Goal: Task Accomplishment & Management: Manage account settings

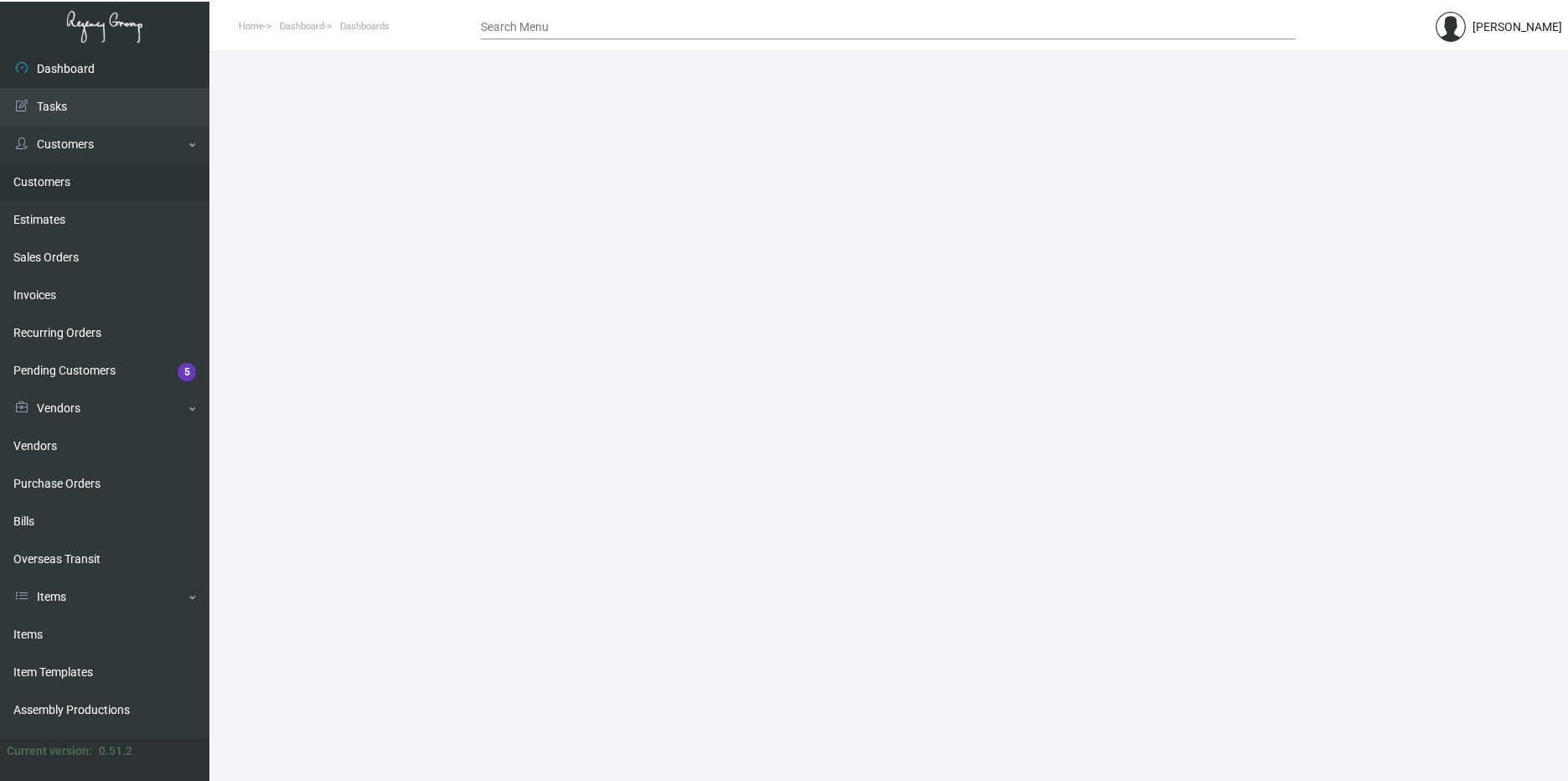
click at [44, 173] on link "Customers" at bounding box center [104, 182] width 210 height 38
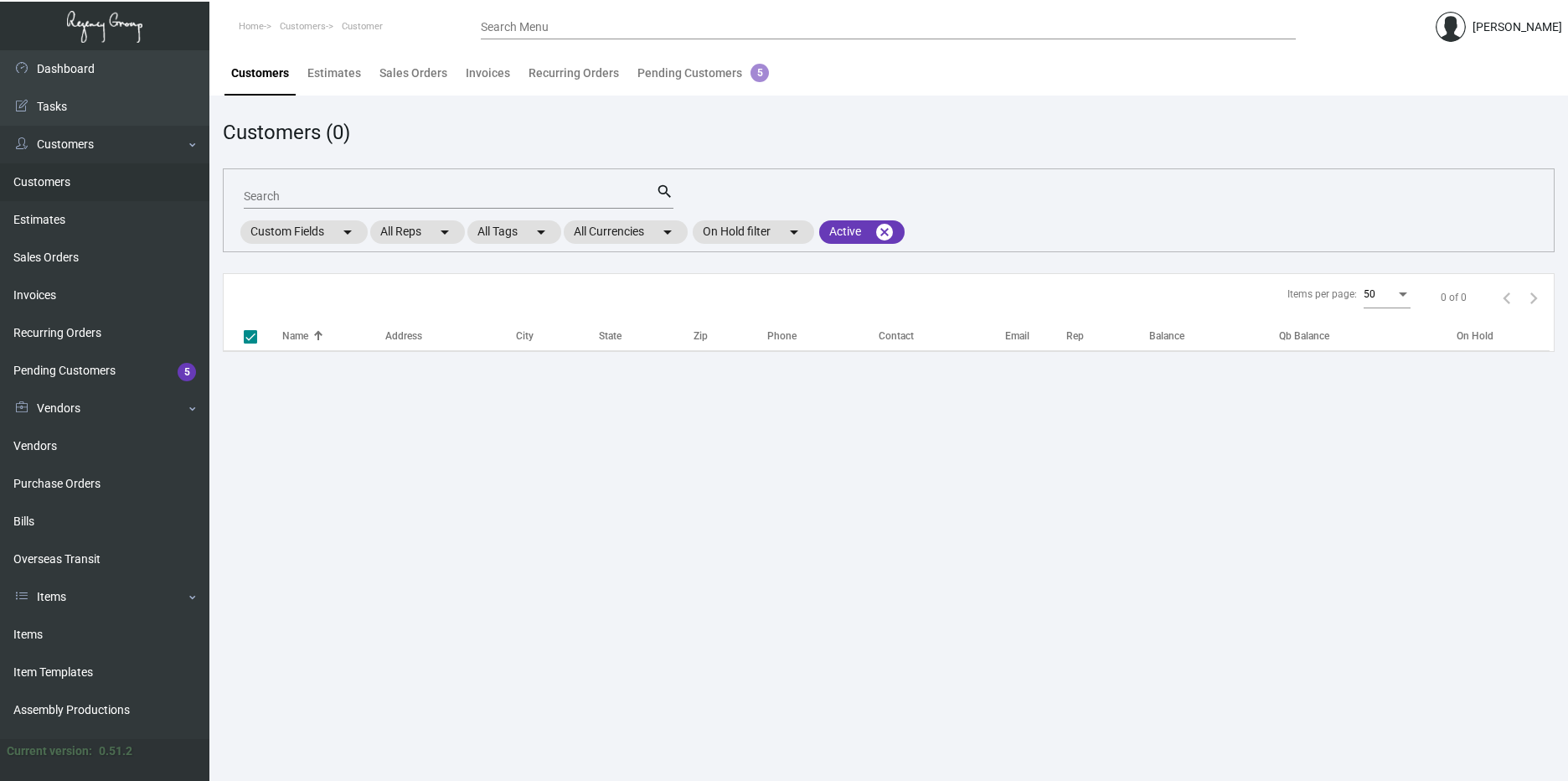
checkbox input "false"
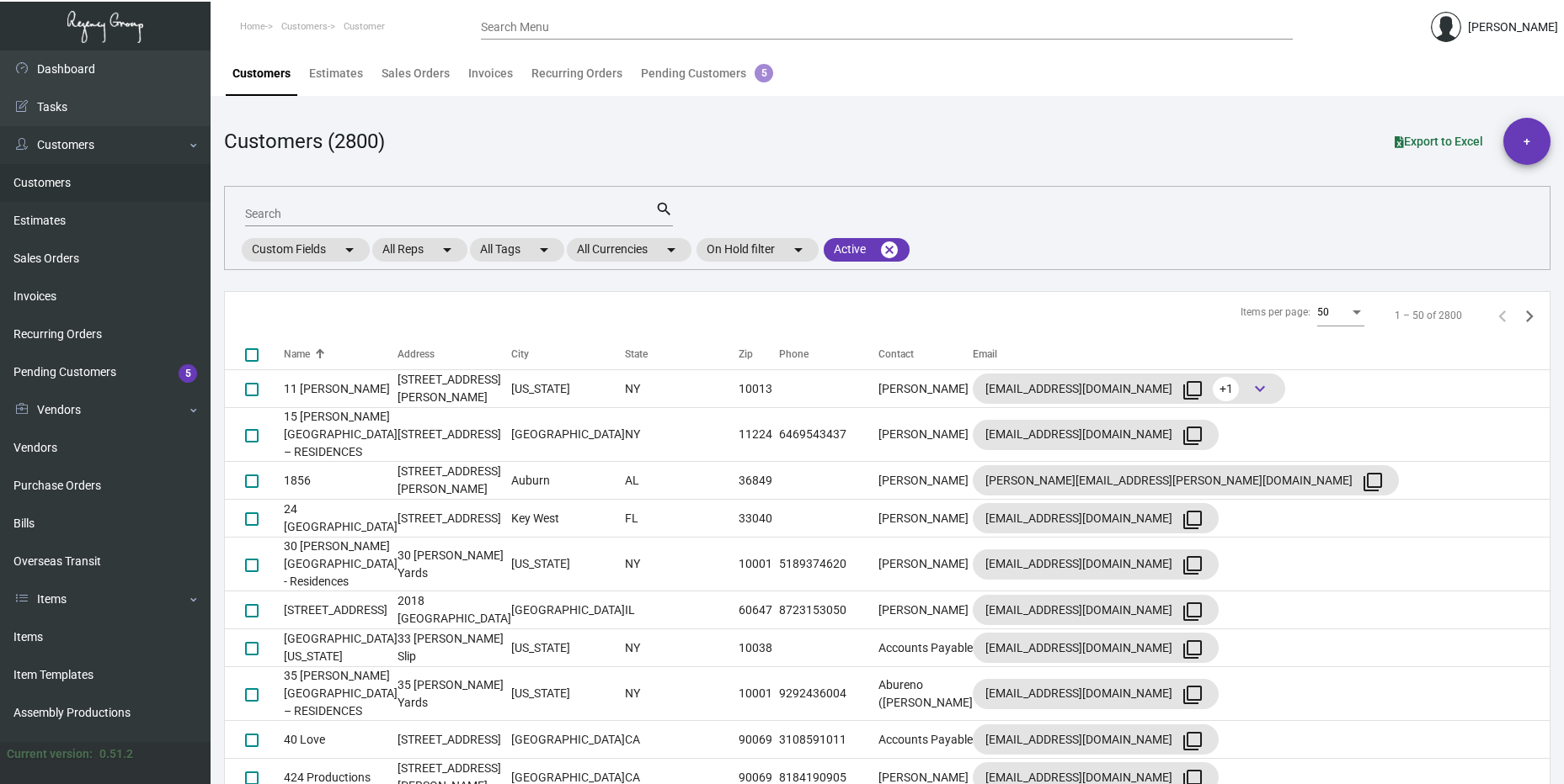
click at [351, 212] on input "Search" at bounding box center [450, 214] width 410 height 13
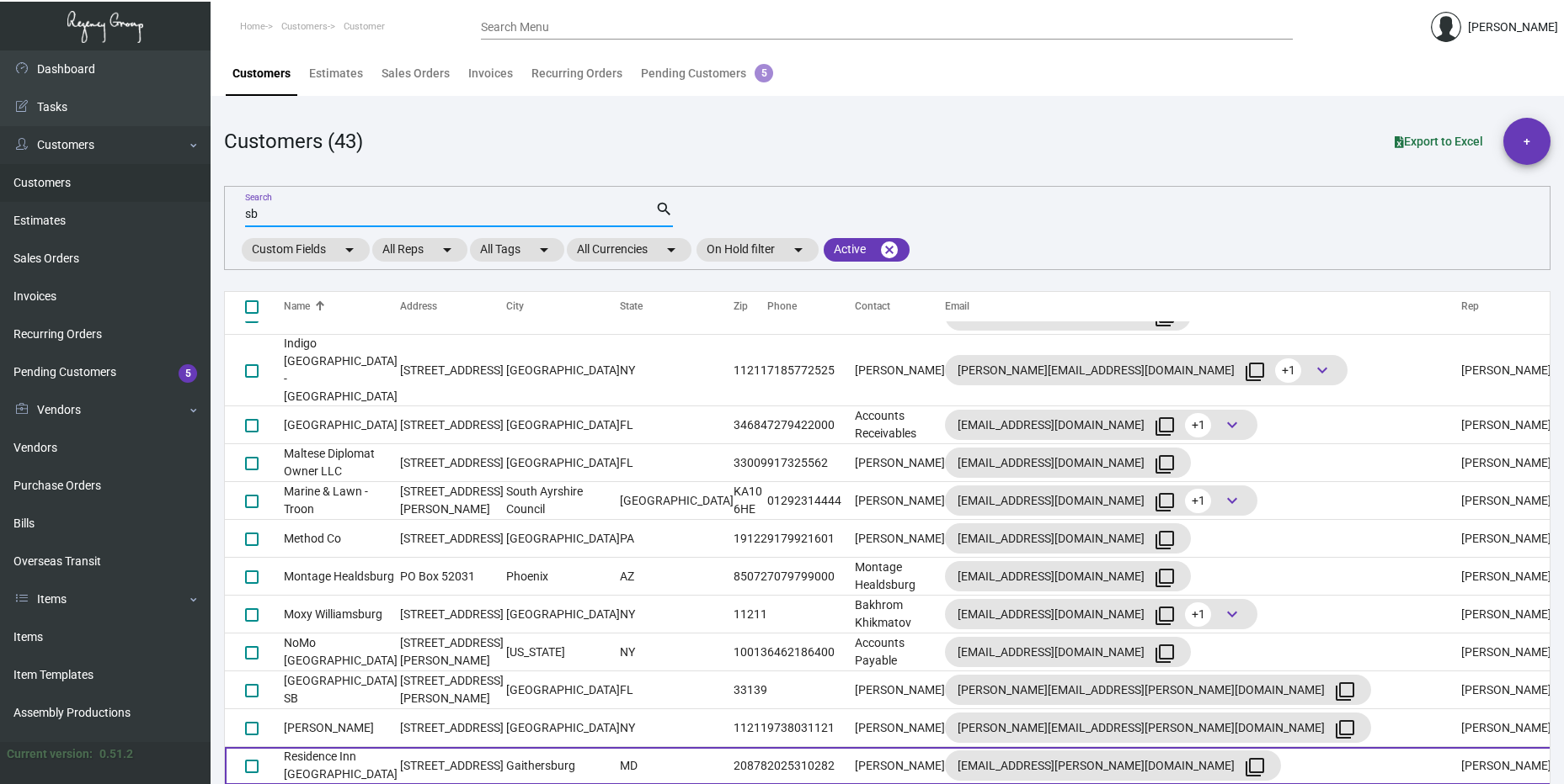
scroll to position [1010, 0]
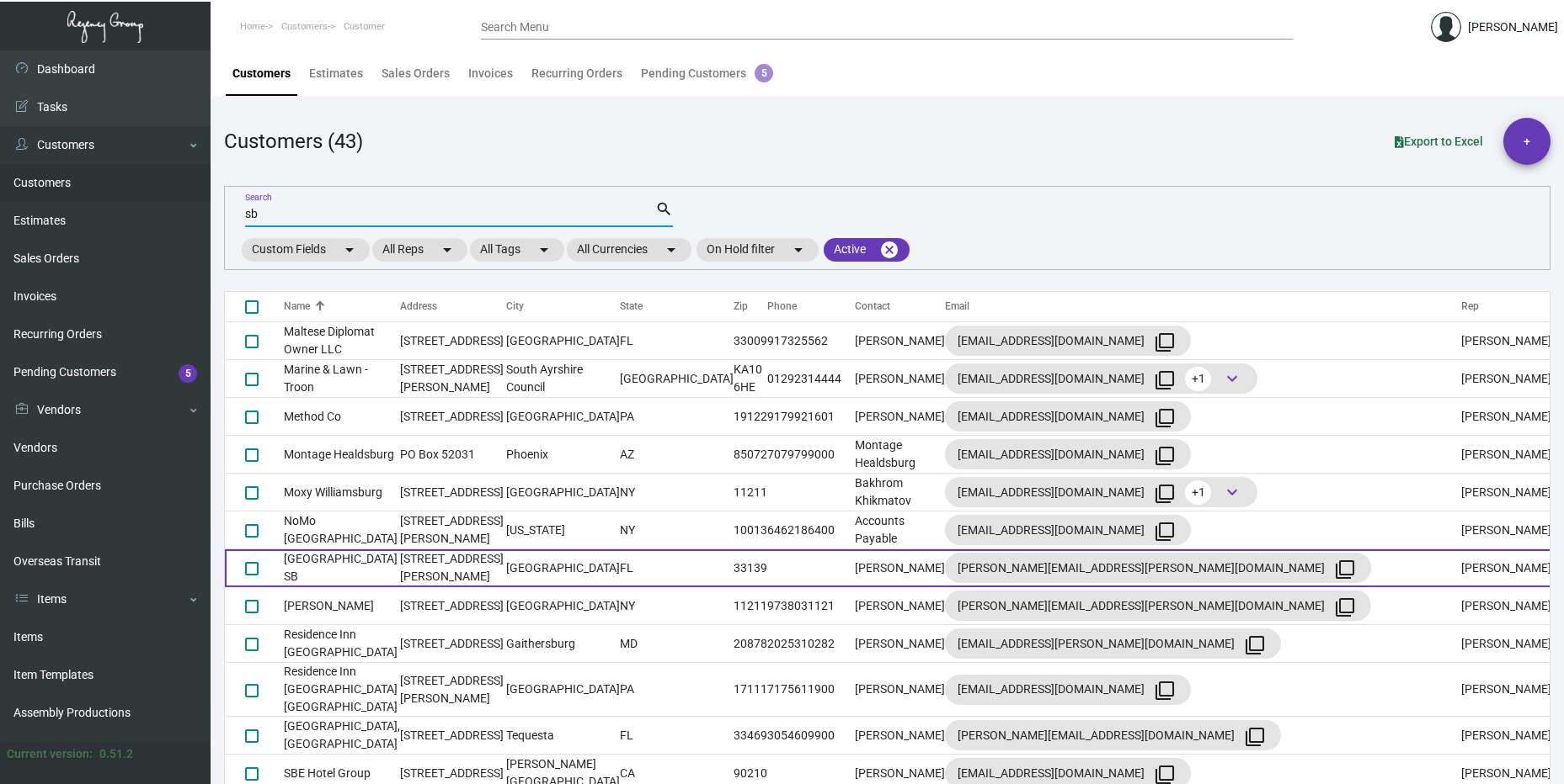
type input "sb"
click at [411, 549] on td "[STREET_ADDRESS][PERSON_NAME]" at bounding box center [453, 568] width 106 height 38
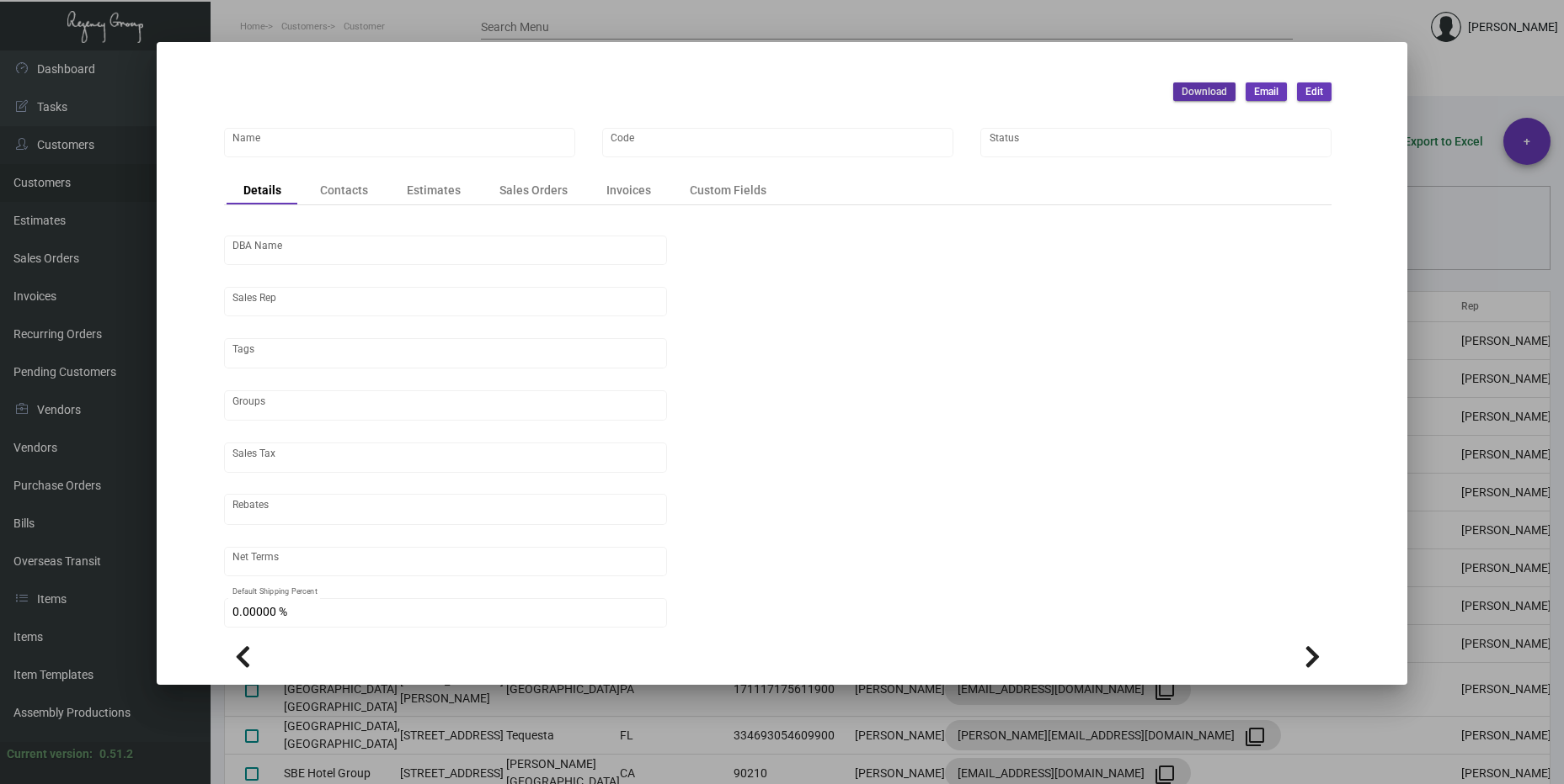
type input "[GEOGRAPHIC_DATA] SB"
type input "897"
type input "[PERSON_NAME]"
type input "[GEOGRAPHIC_DATA]-[GEOGRAPHIC_DATA]"
type input "Net 30"
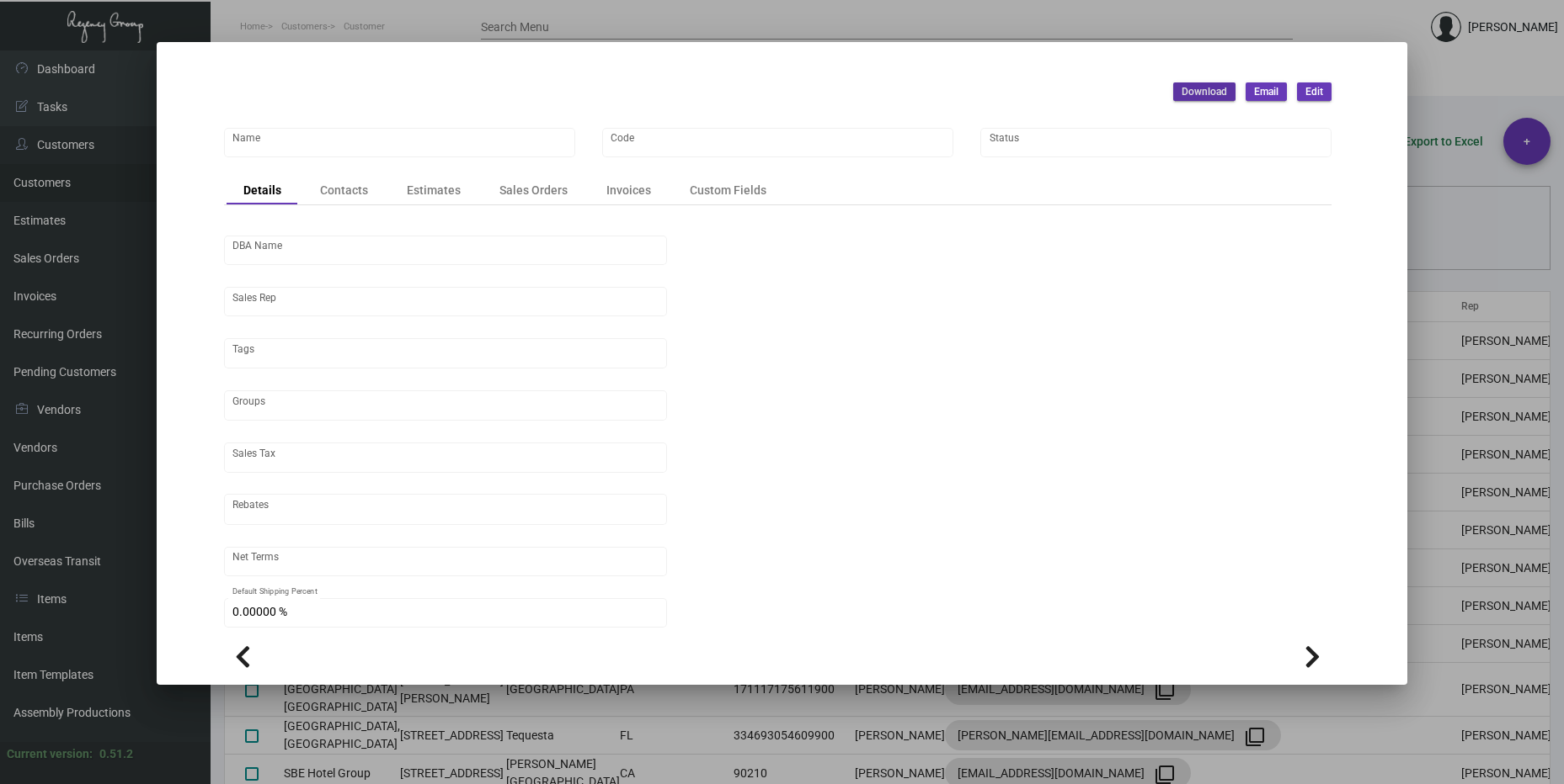
type input "United States Dollar $"
type input "$ 0.00"
checkbox input "true"
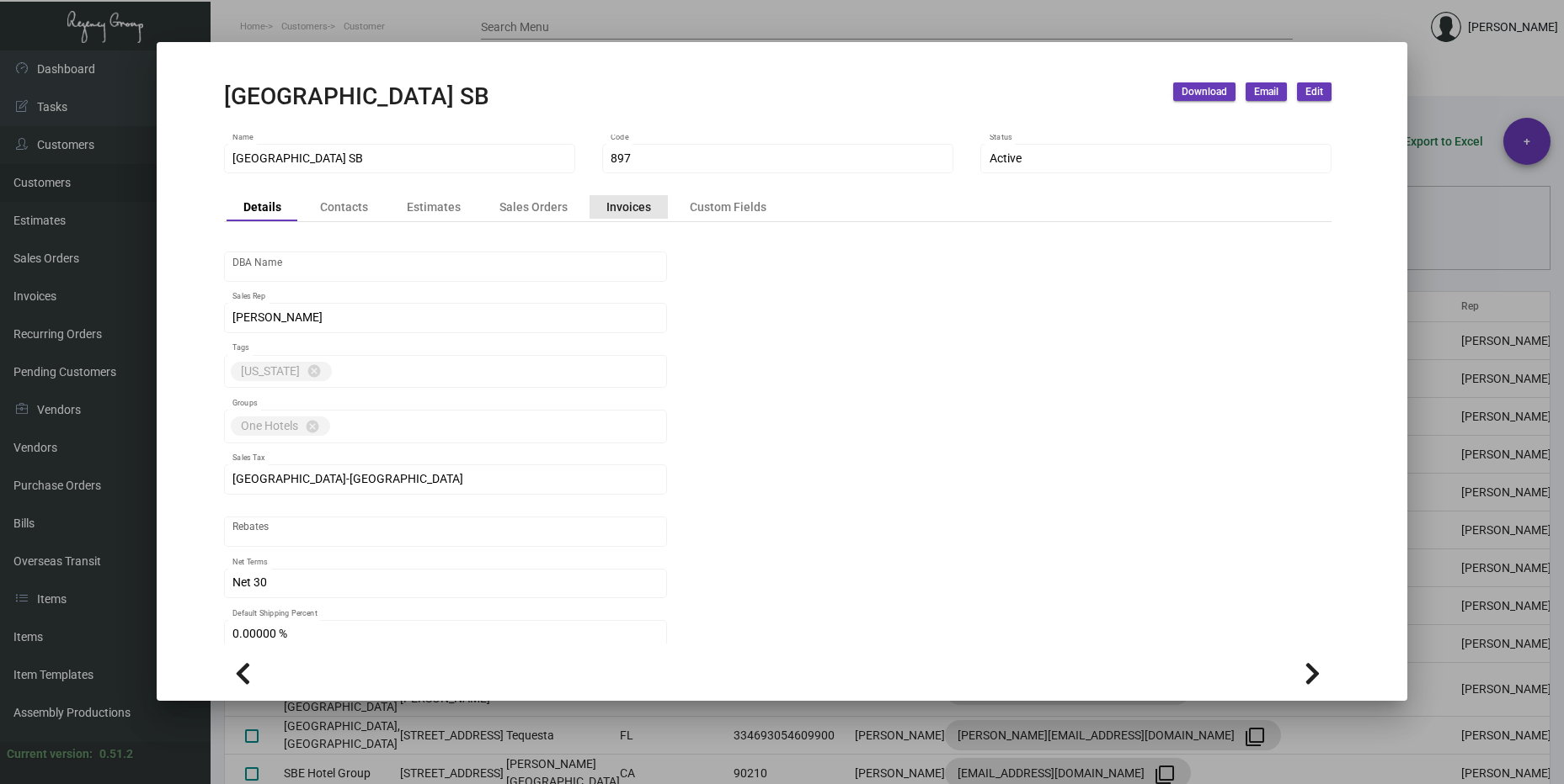
click at [636, 202] on div "Invoices" at bounding box center [629, 207] width 45 height 18
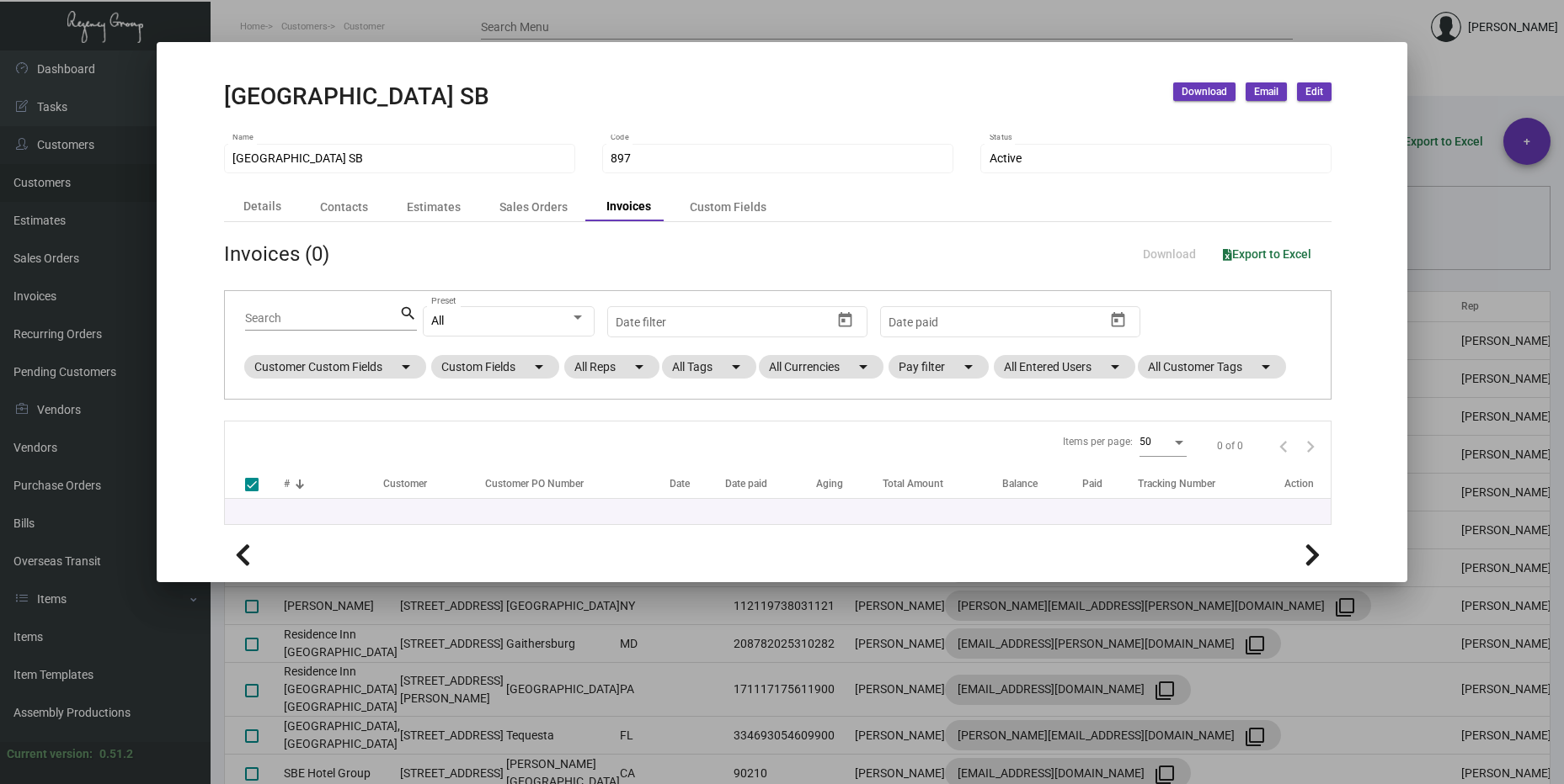
checkbox input "false"
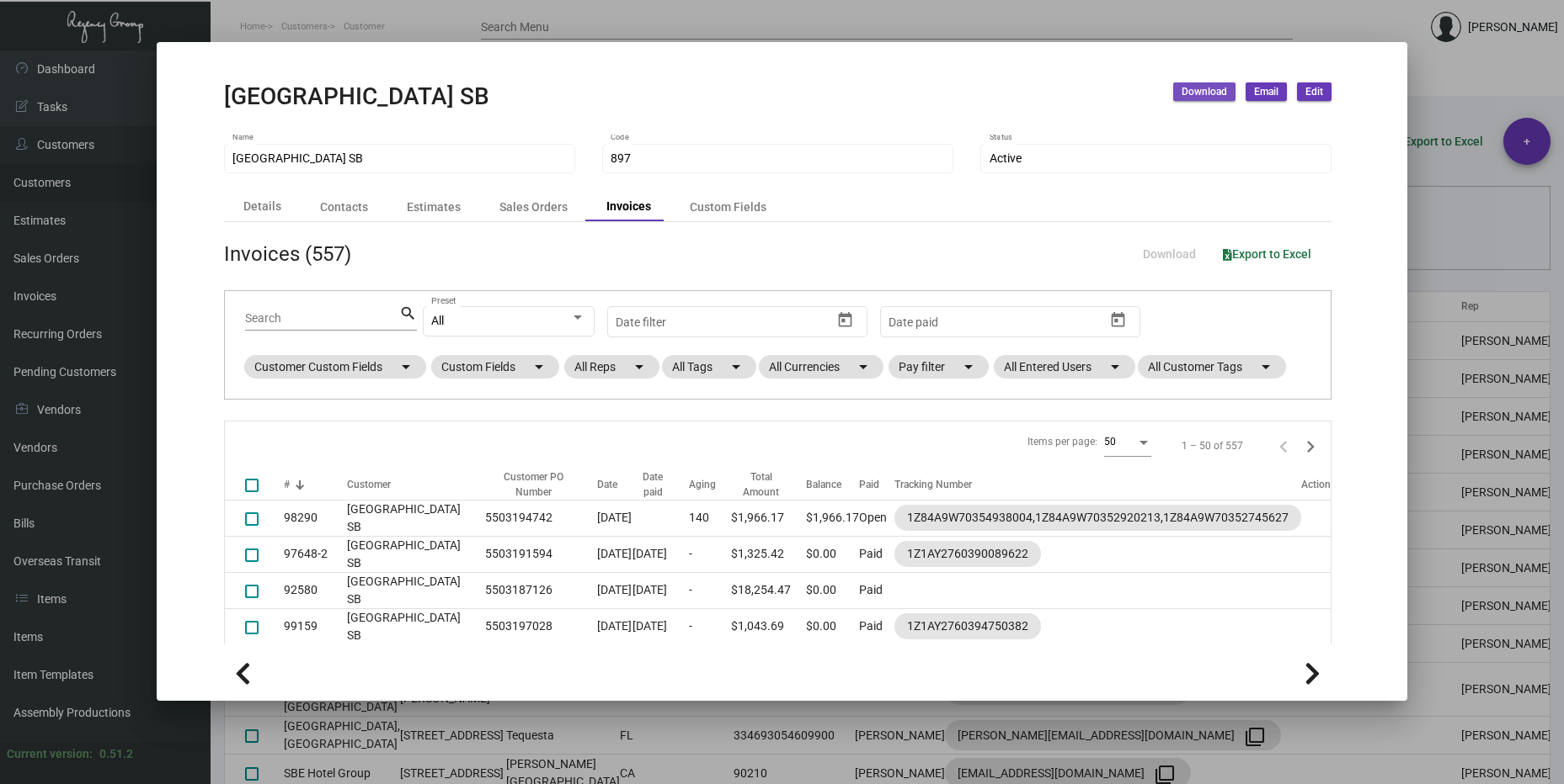
click at [1200, 85] on span "Download" at bounding box center [1204, 92] width 46 height 14
click at [1232, 169] on button "Invoices" at bounding box center [1257, 168] width 156 height 40
